Goal: Transaction & Acquisition: Purchase product/service

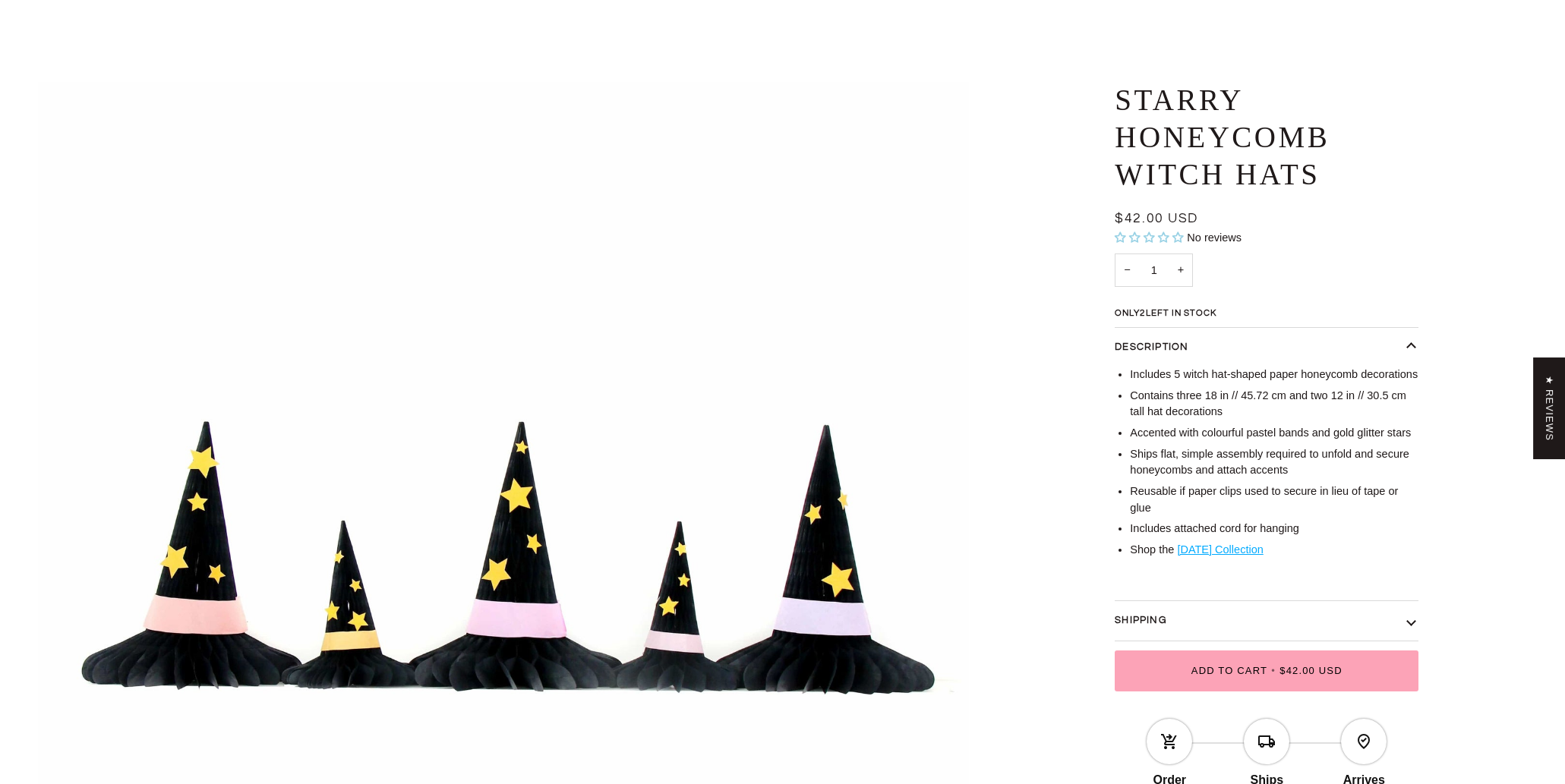
scroll to position [55, 0]
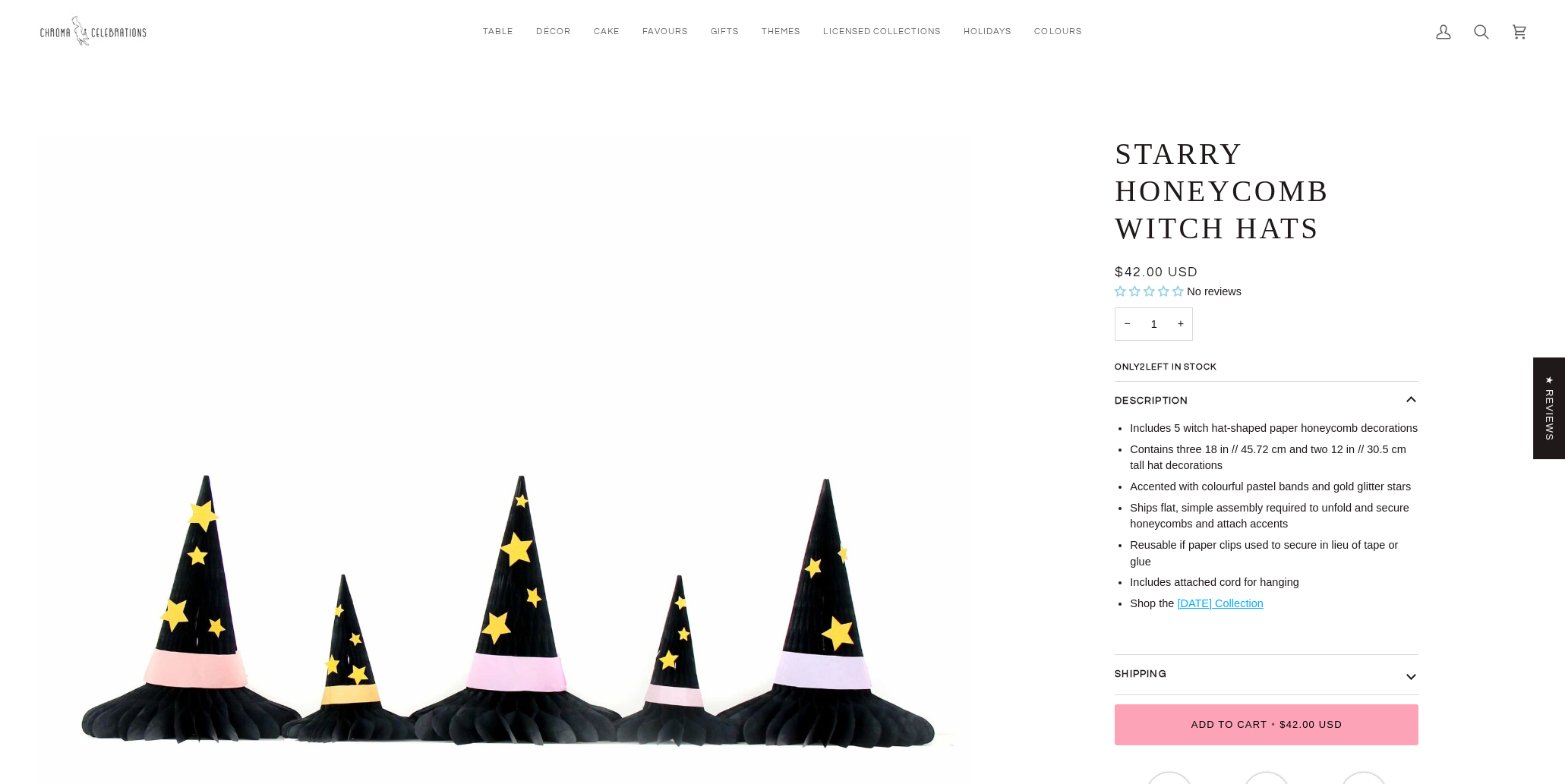
click at [76, 31] on img at bounding box center [95, 31] width 114 height 40
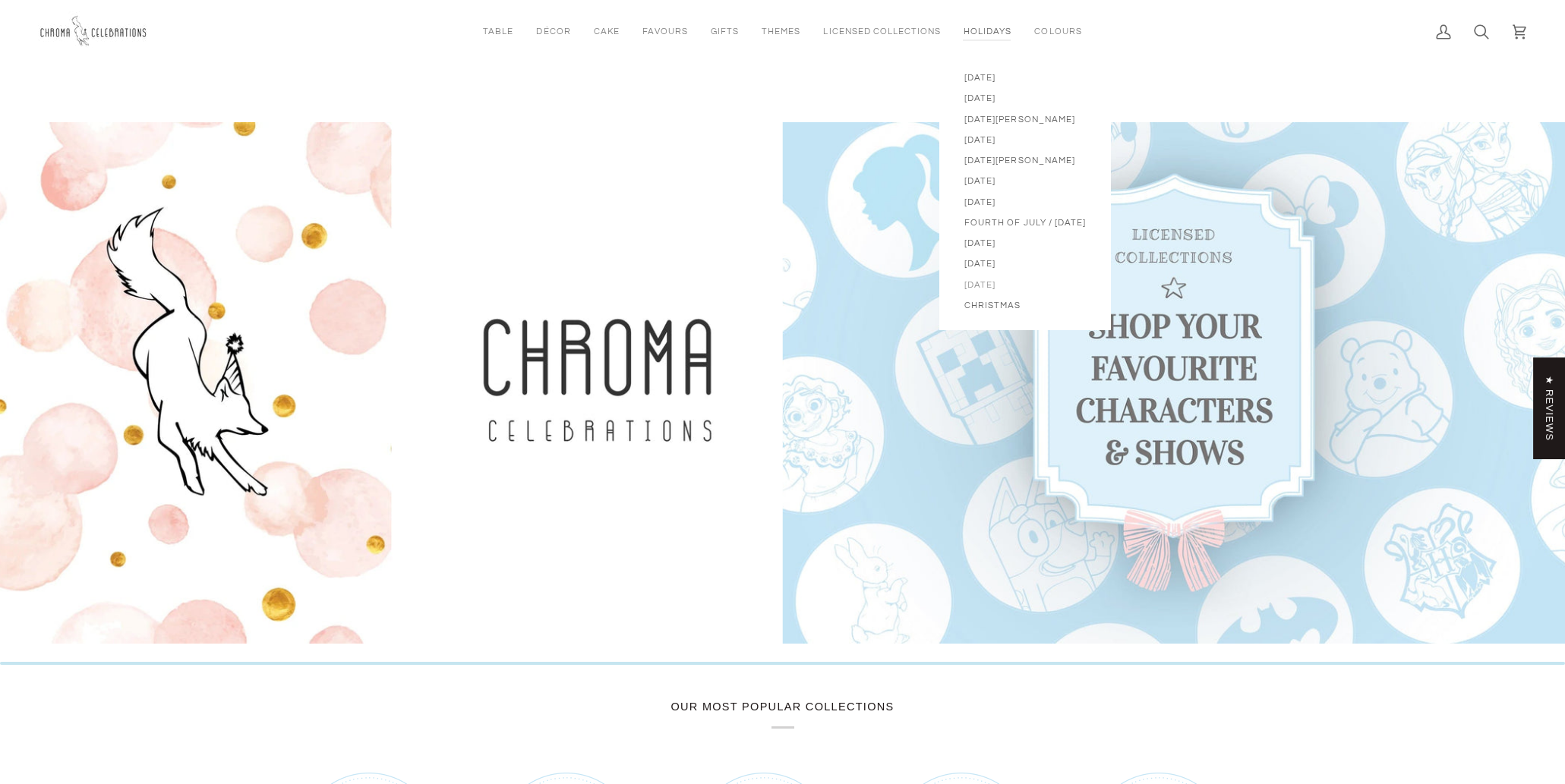
click at [988, 285] on span "[DATE]" at bounding box center [1025, 285] width 121 height 13
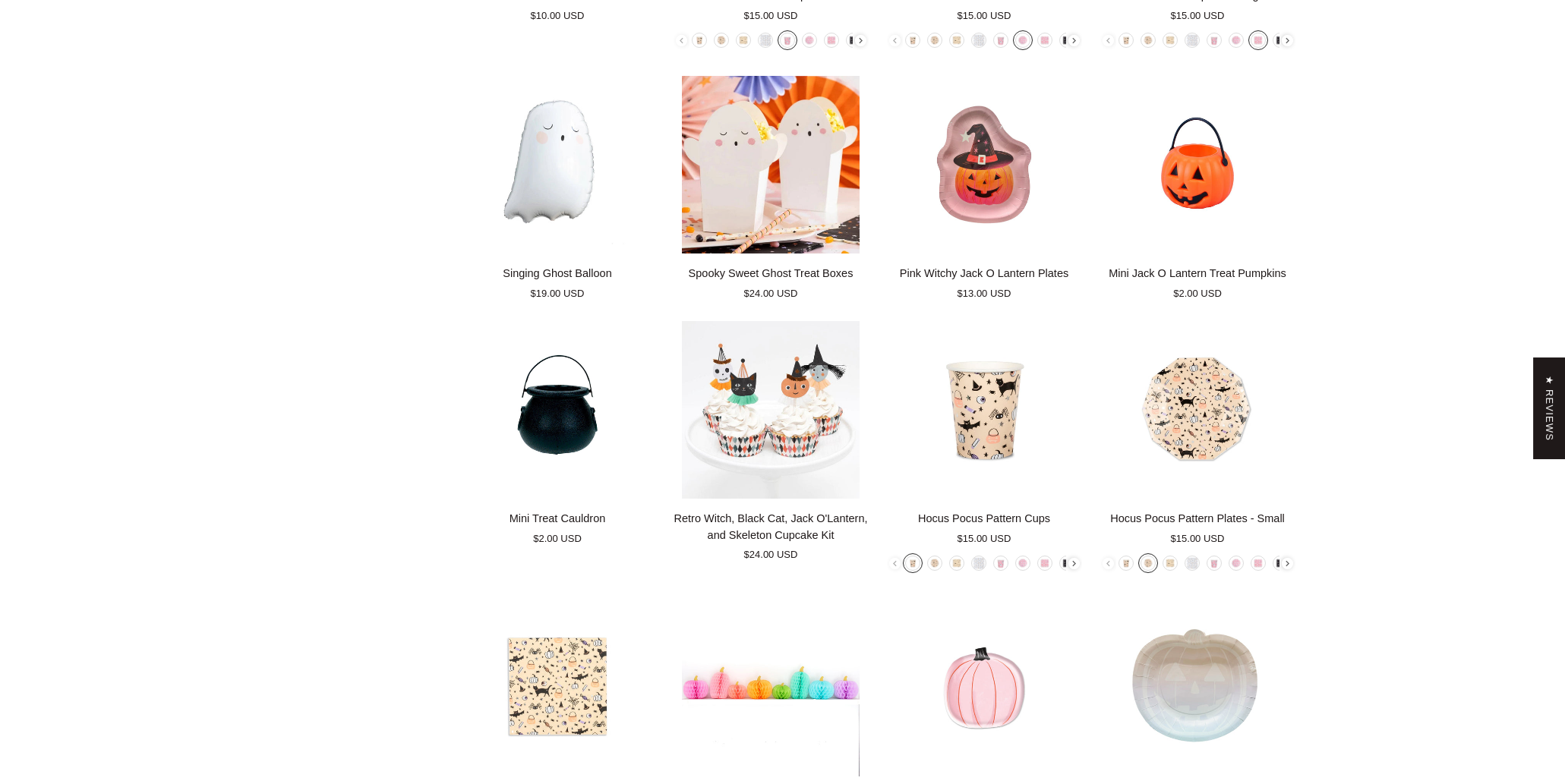
scroll to position [1507, 0]
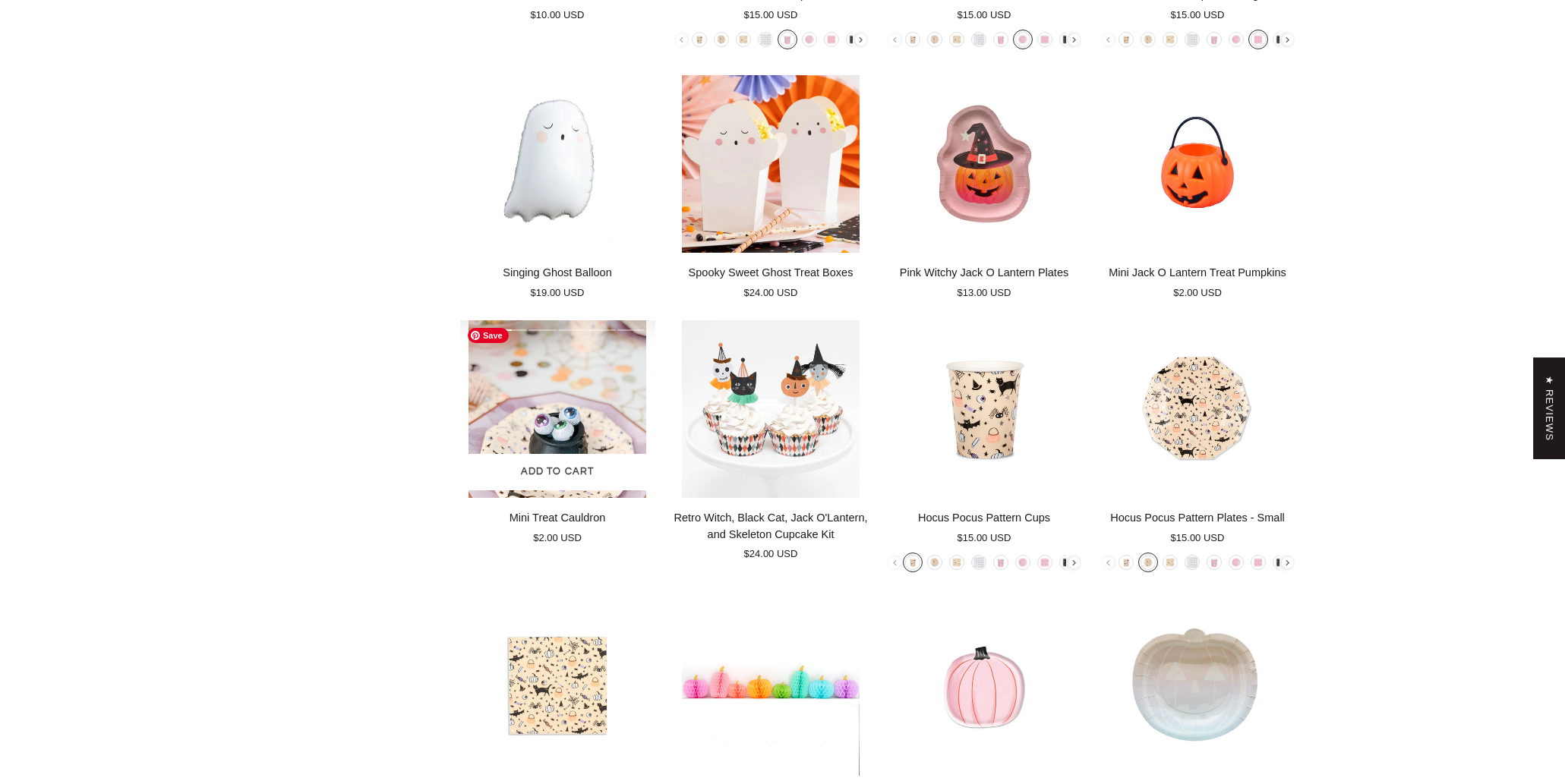
click at [573, 433] on img "Mini Treat Cauldron" at bounding box center [558, 409] width 195 height 178
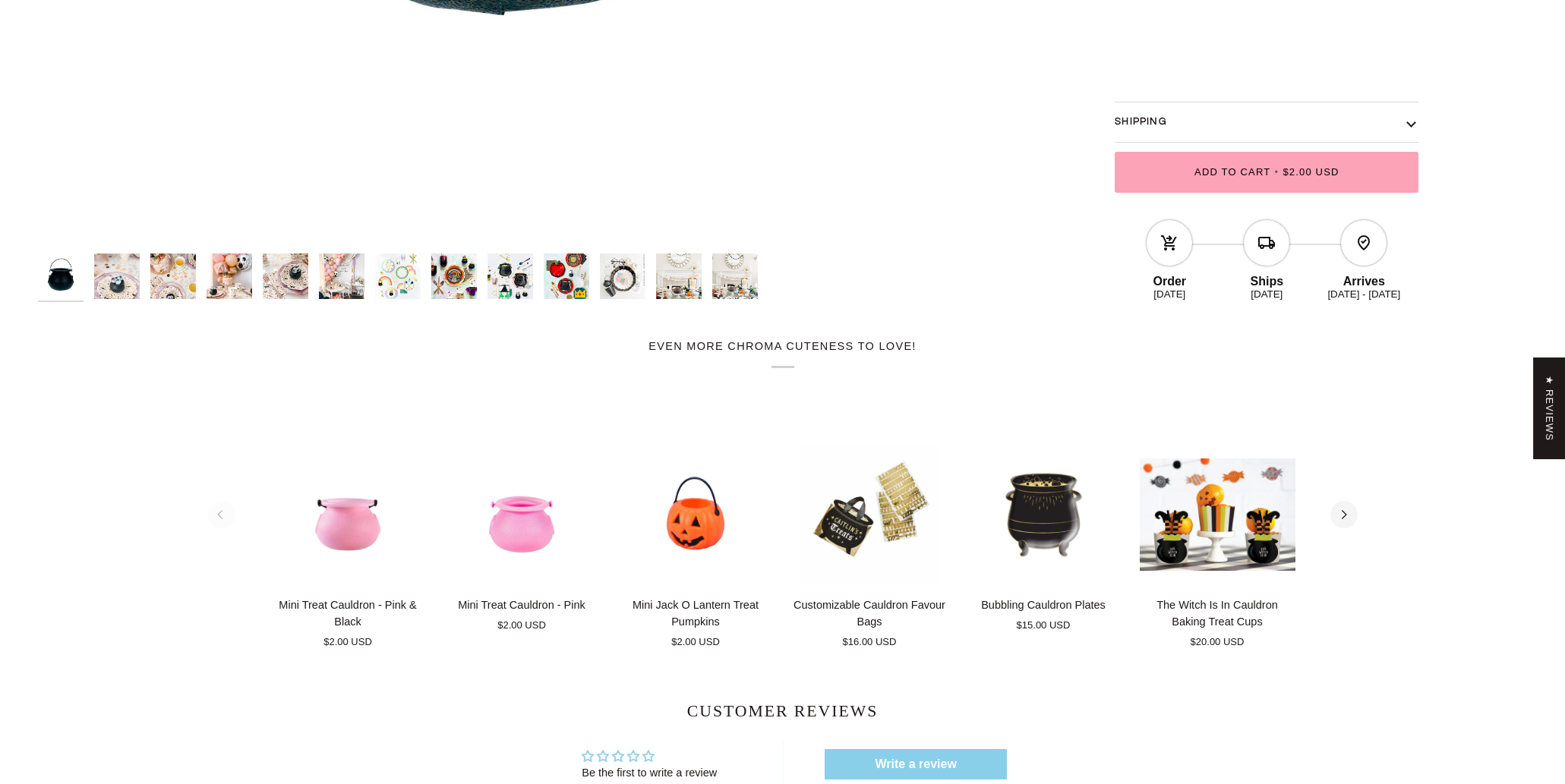
scroll to position [823, 0]
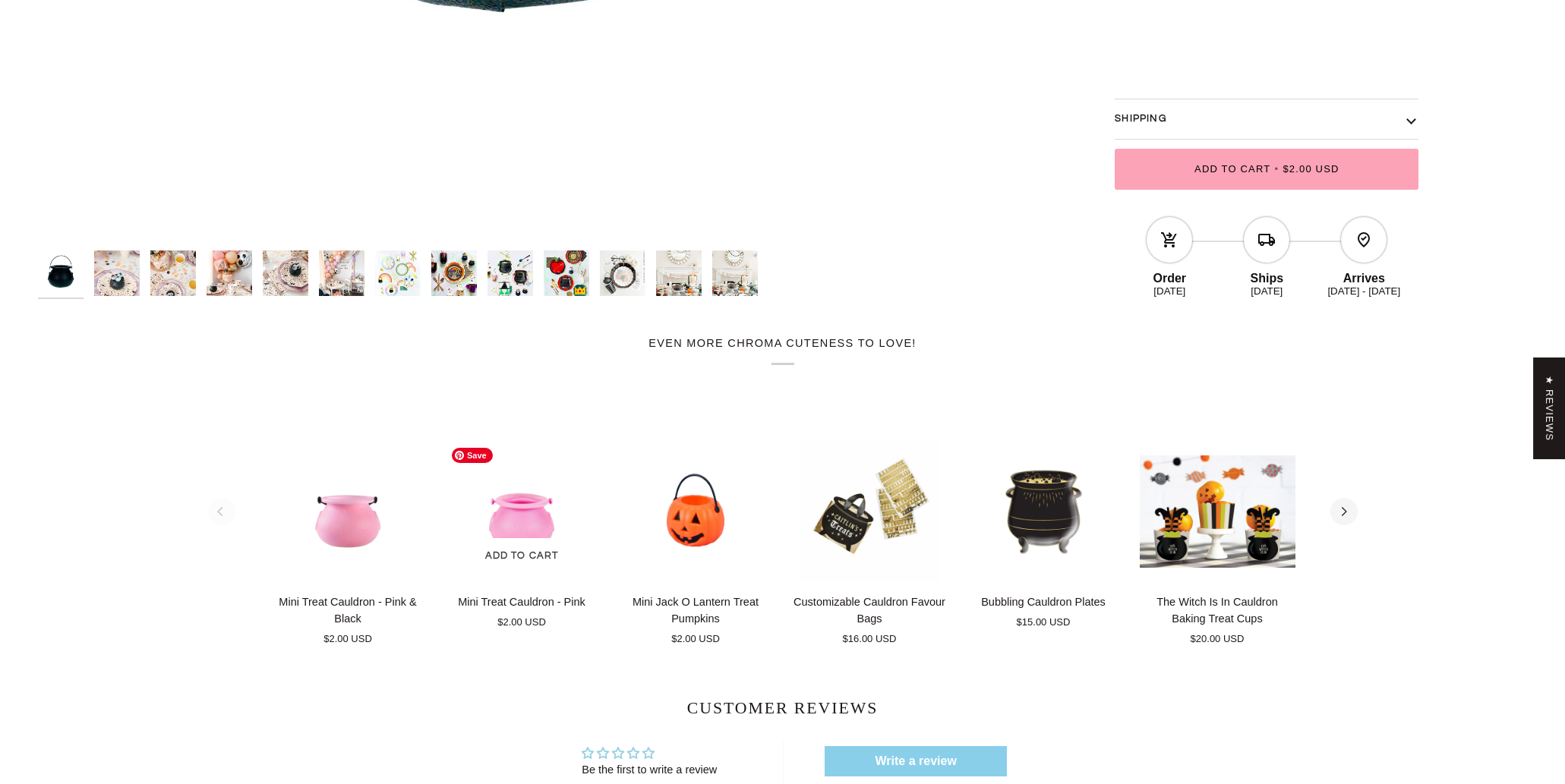
click at [522, 525] on img "Mini Treat Cauldron - Pink" at bounding box center [522, 511] width 155 height 141
